Goal: Navigation & Orientation: Understand site structure

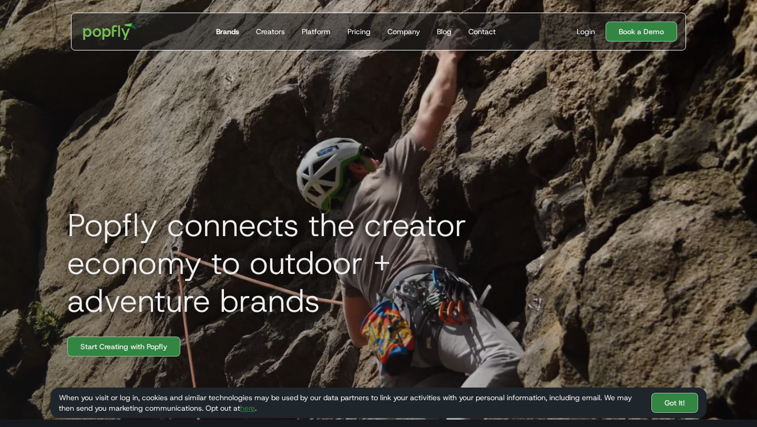
click at [226, 30] on div "Brands" at bounding box center [227, 31] width 23 height 11
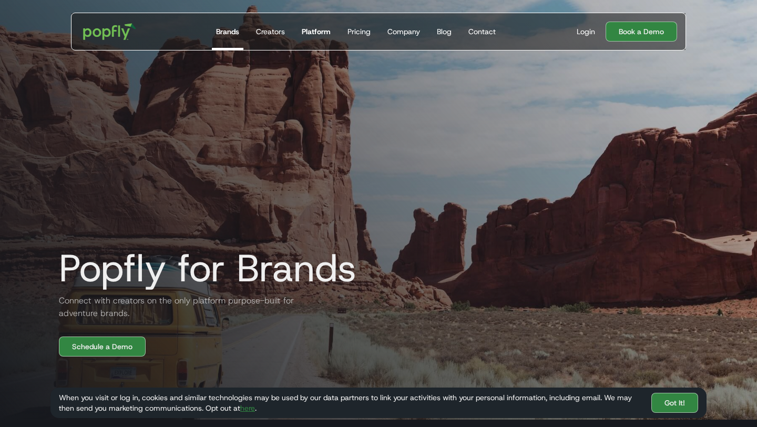
click at [328, 32] on div "Platform" at bounding box center [316, 31] width 29 height 11
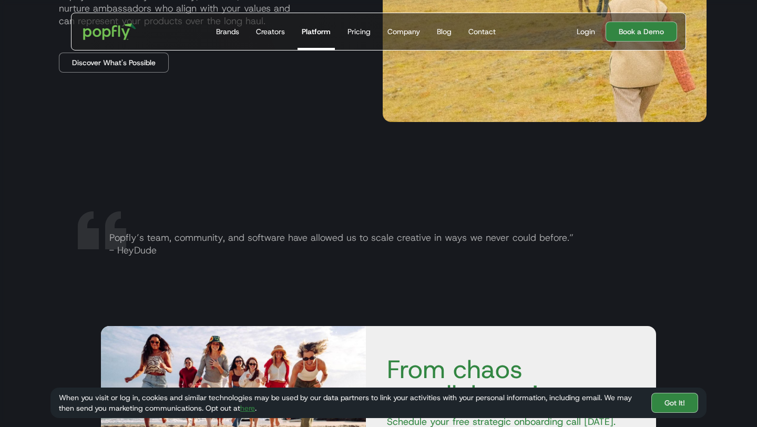
scroll to position [1611, 0]
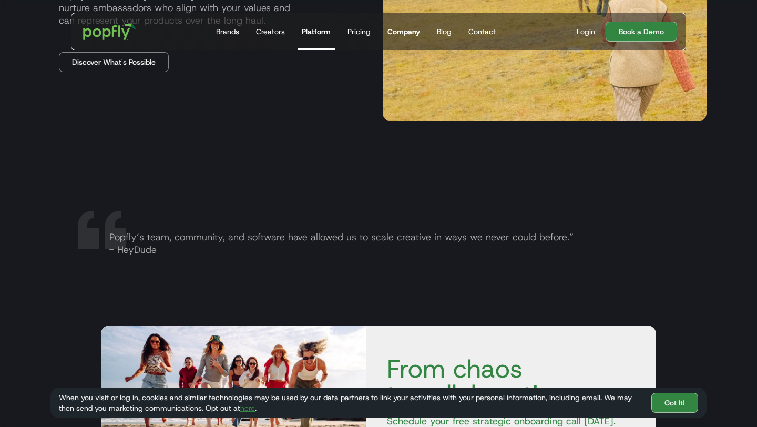
click at [409, 29] on div "Company" at bounding box center [403, 31] width 33 height 11
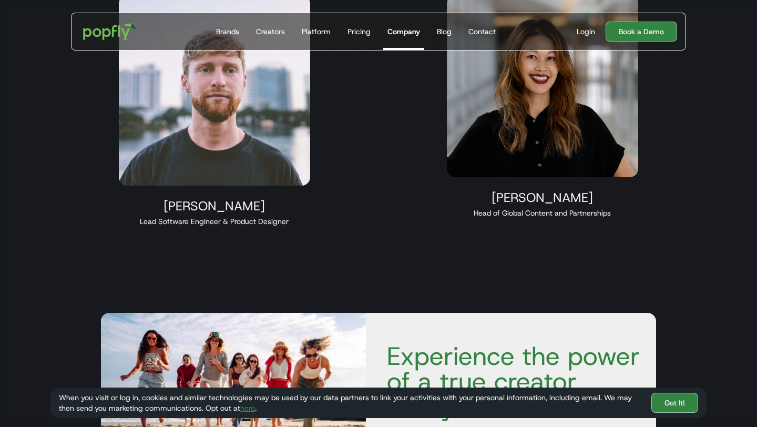
scroll to position [1170, 0]
